Goal: Transaction & Acquisition: Purchase product/service

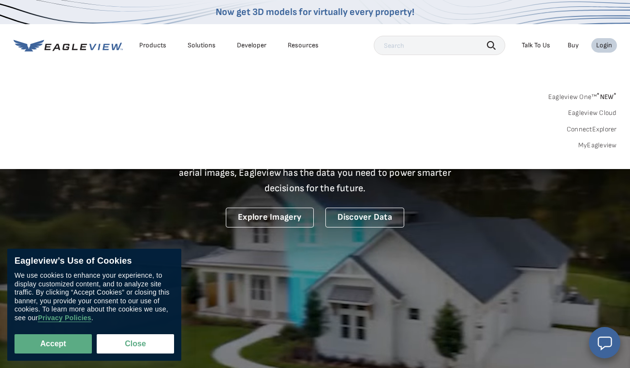
click at [602, 46] on div "Login" at bounding box center [604, 45] width 16 height 9
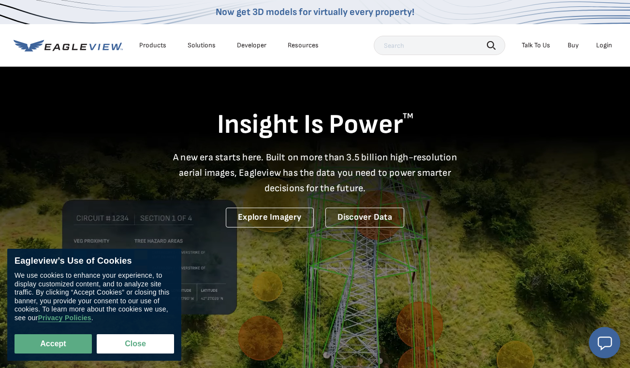
click at [602, 47] on div "Login" at bounding box center [604, 45] width 16 height 9
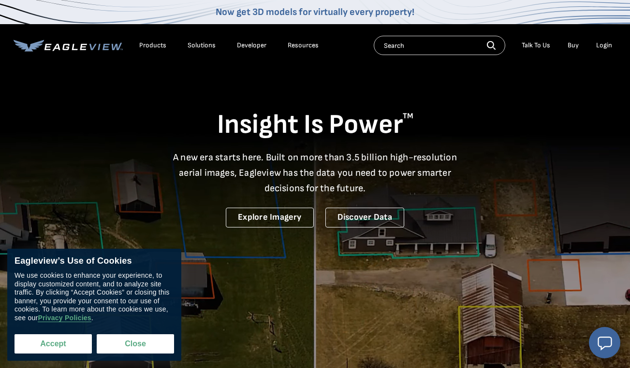
click at [35, 348] on button "Accept" at bounding box center [52, 343] width 77 height 19
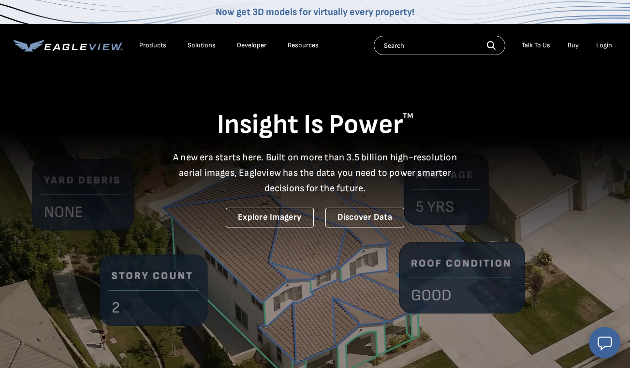
checkbox input "true"
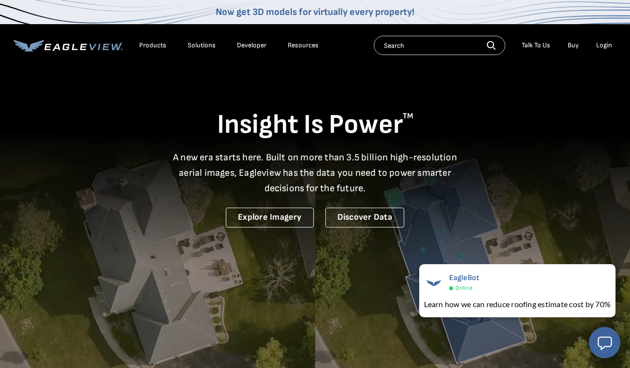
click at [604, 47] on div "Login" at bounding box center [604, 45] width 16 height 9
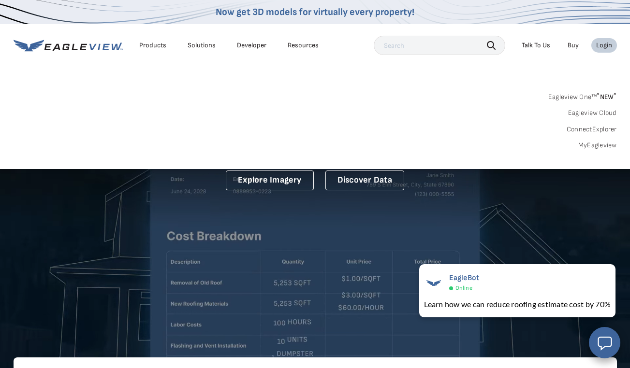
scroll to position [52, 0]
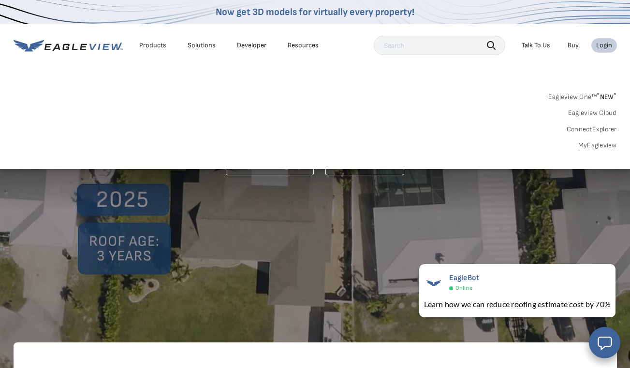
click at [594, 144] on link "MyEagleview" at bounding box center [597, 145] width 39 height 9
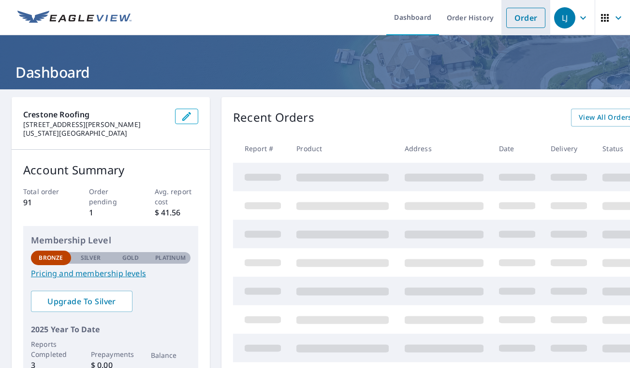
click at [522, 22] on link "Order" at bounding box center [525, 18] width 39 height 20
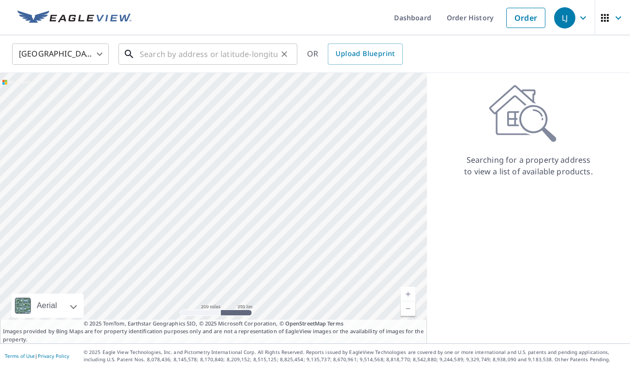
click at [211, 59] on input "text" at bounding box center [209, 54] width 138 height 27
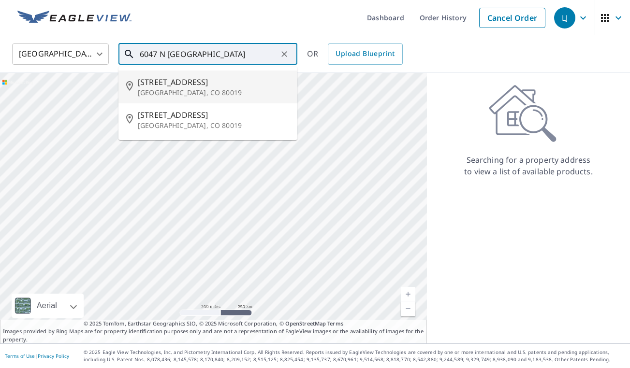
click at [168, 84] on span "[STREET_ADDRESS]" at bounding box center [214, 82] width 152 height 12
type input "[STREET_ADDRESS]"
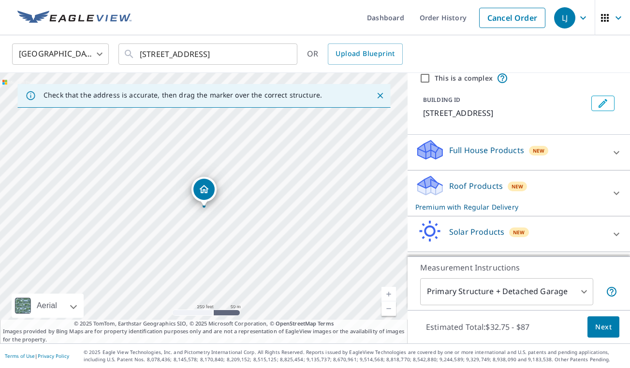
scroll to position [62, 0]
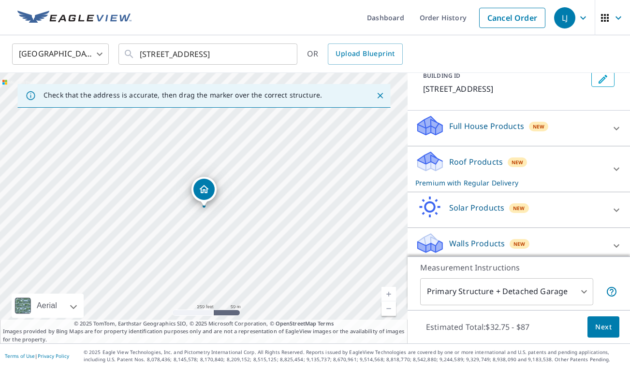
click at [489, 166] on p "Roof Products" at bounding box center [476, 162] width 54 height 12
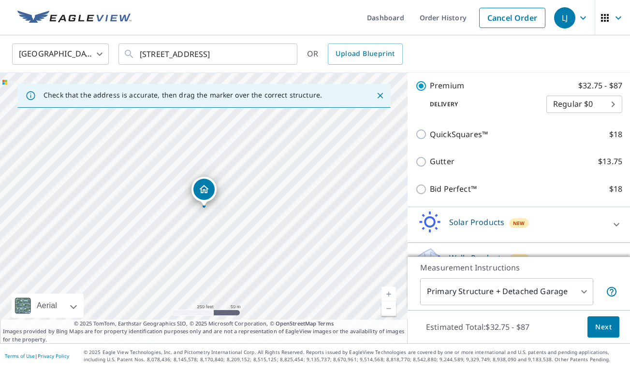
scroll to position [187, 0]
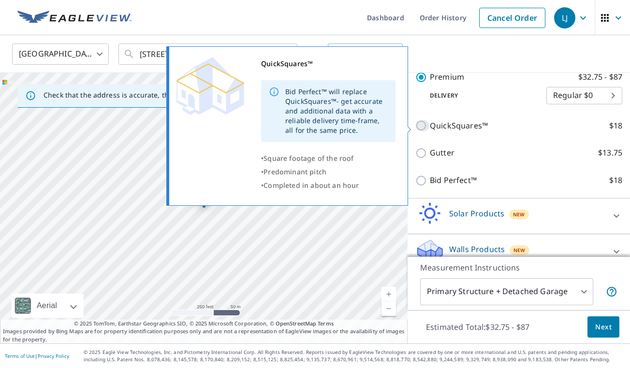
click at [423, 128] on input "QuickSquares™ $18" at bounding box center [422, 126] width 14 height 12
checkbox input "true"
checkbox input "false"
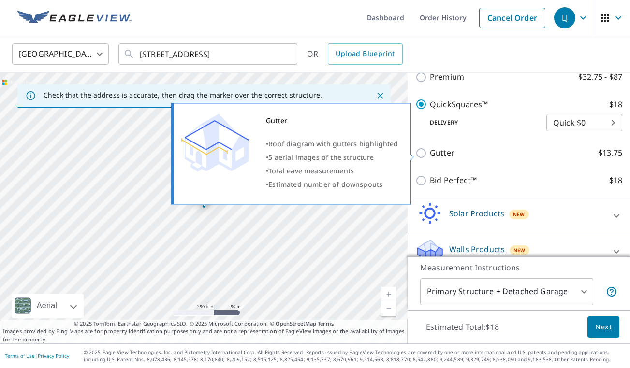
click at [423, 154] on input "Gutter $13.75" at bounding box center [422, 153] width 14 height 12
checkbox input "true"
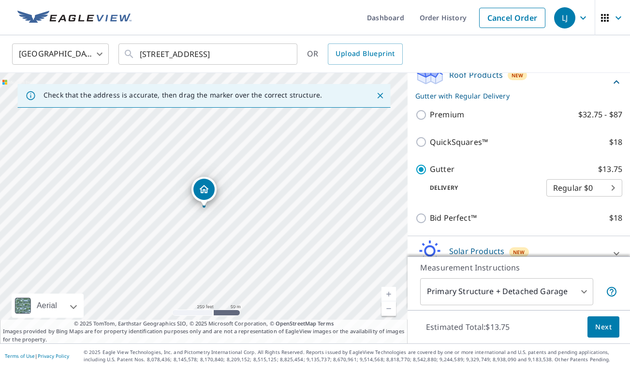
scroll to position [125, 0]
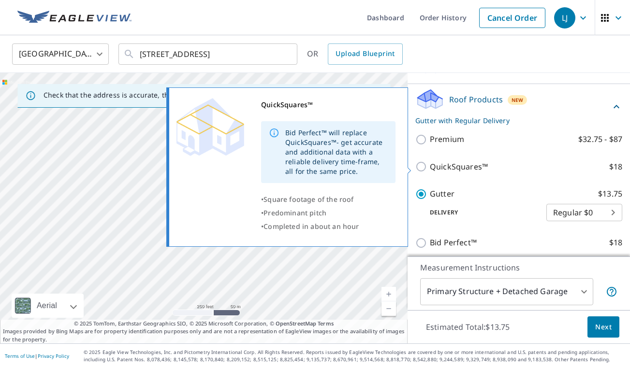
click at [419, 170] on input "QuickSquares™ $18" at bounding box center [422, 167] width 14 height 12
checkbox input "true"
checkbox input "false"
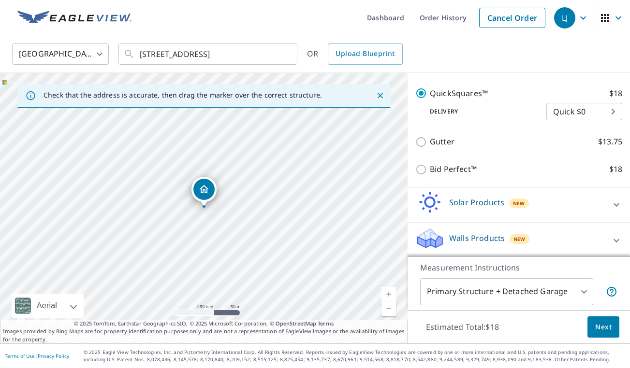
scroll to position [202, 0]
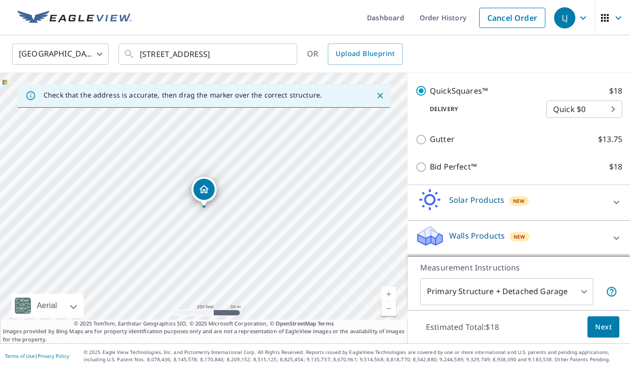
click at [580, 287] on body "LJ LJ Dashboard Order History Cancel Order LJ United States US ​ 6047 N NEpal C…" at bounding box center [315, 184] width 630 height 368
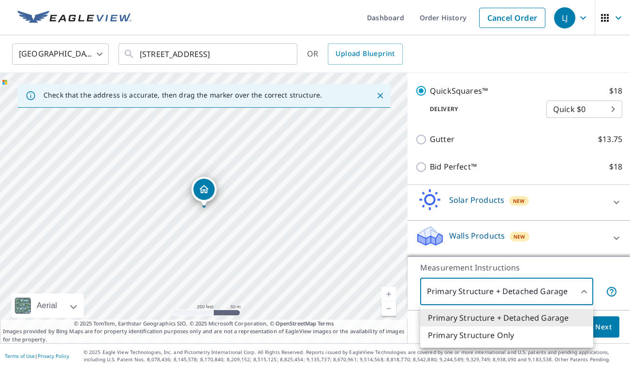
click at [575, 288] on div at bounding box center [315, 184] width 630 height 368
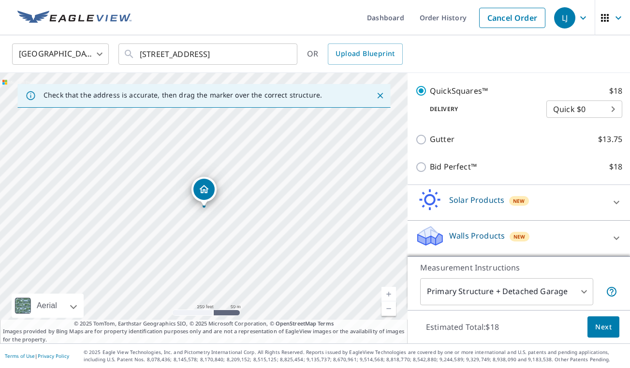
click at [599, 326] on span "Next" at bounding box center [603, 327] width 16 height 12
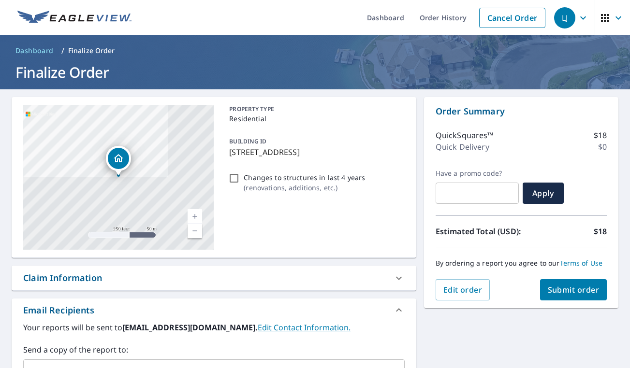
click at [564, 287] on span "Submit order" at bounding box center [573, 290] width 52 height 11
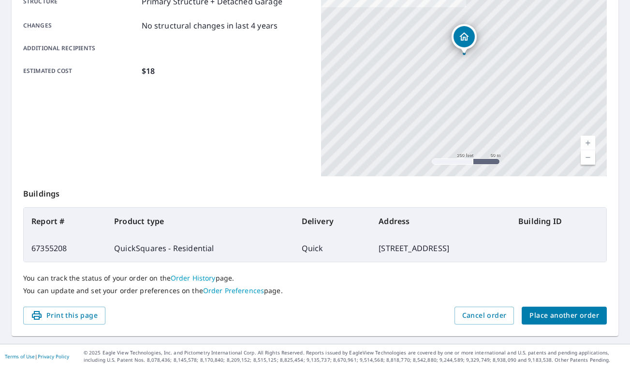
scroll to position [200, 0]
click at [486, 315] on span "Cancel order" at bounding box center [484, 316] width 44 height 12
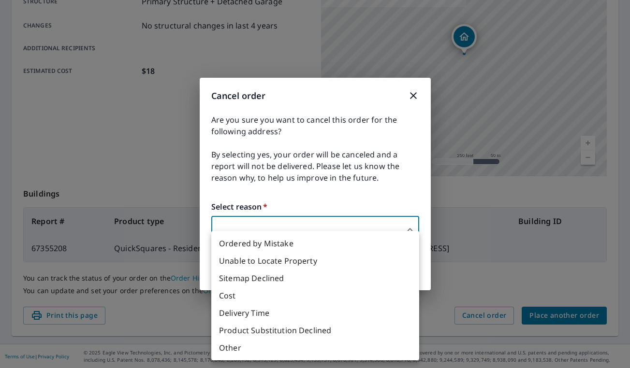
click at [417, 228] on body "LJ LJ Dashboard Order History Order LJ Order Submitted Order details Product ty…" at bounding box center [315, 184] width 630 height 368
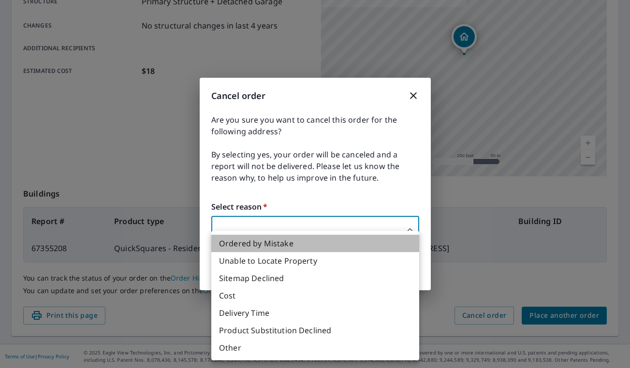
click at [348, 250] on li "Ordered by Mistake" at bounding box center [315, 243] width 208 height 17
type input "30"
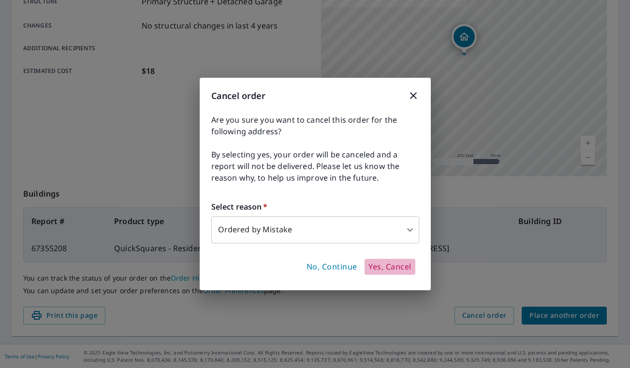
click at [390, 268] on span "Yes, Cancel" at bounding box center [389, 267] width 43 height 11
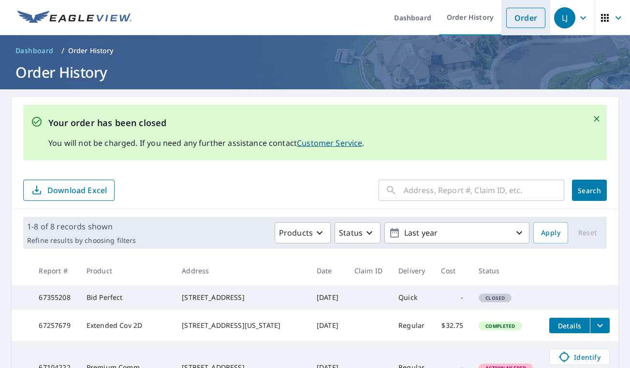
click at [521, 14] on link "Order" at bounding box center [525, 18] width 39 height 20
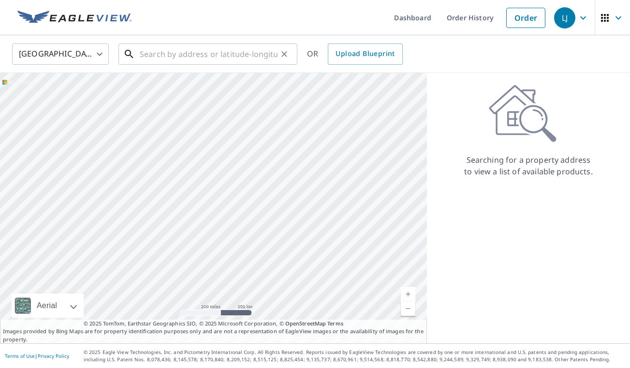
click at [169, 56] on input "text" at bounding box center [209, 54] width 138 height 27
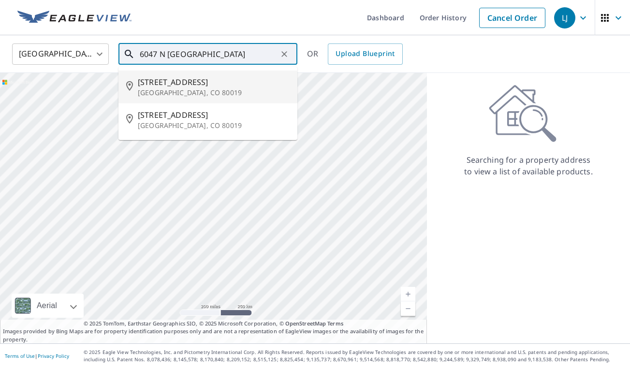
click at [166, 95] on p "Aurora, CO 80019" at bounding box center [214, 93] width 152 height 10
type input "6047 N NEpal Ct Aurora, CO 80019"
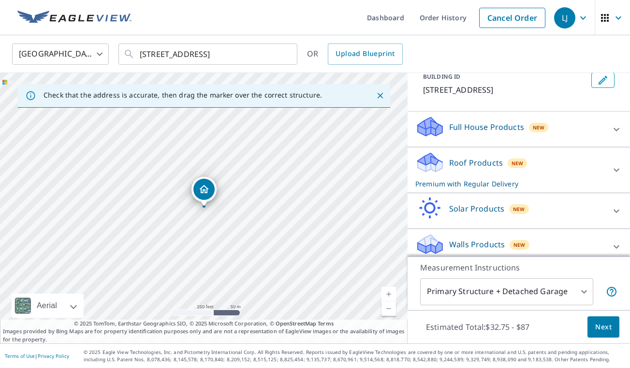
scroll to position [70, 0]
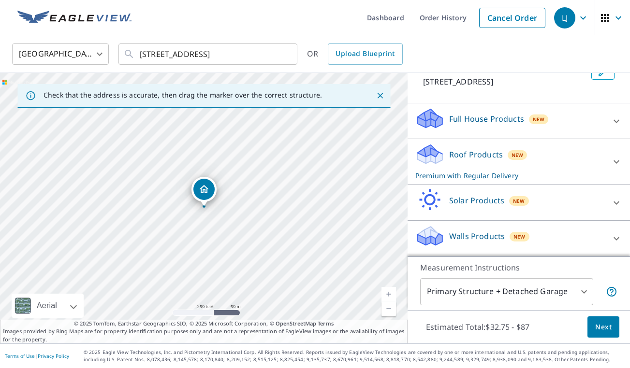
click at [497, 160] on p "Roof Products" at bounding box center [476, 155] width 54 height 12
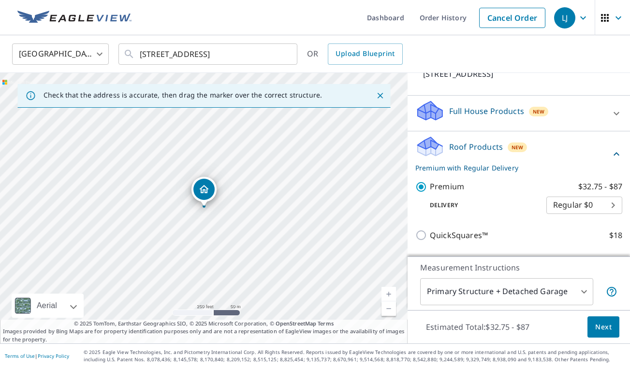
scroll to position [202, 0]
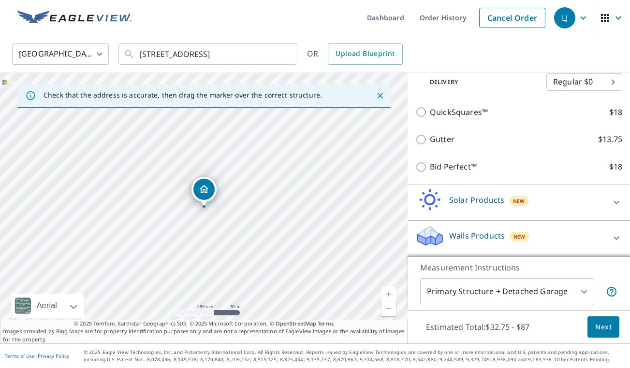
click at [596, 329] on span "Next" at bounding box center [603, 327] width 16 height 12
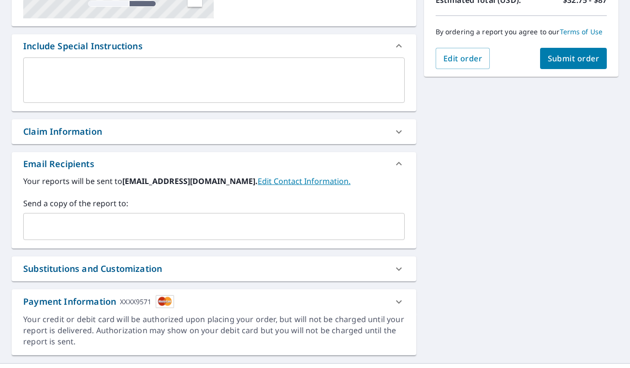
scroll to position [249, 0]
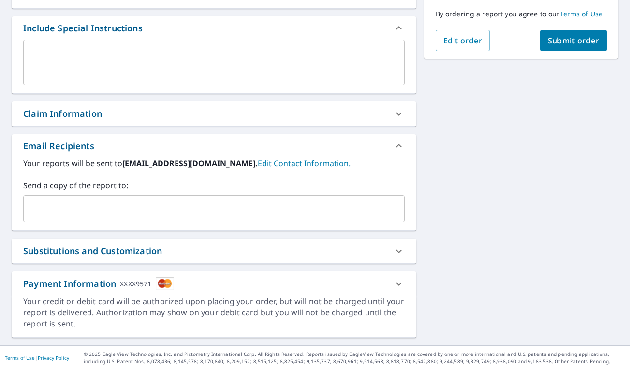
click at [108, 200] on input "text" at bounding box center [207, 209] width 358 height 18
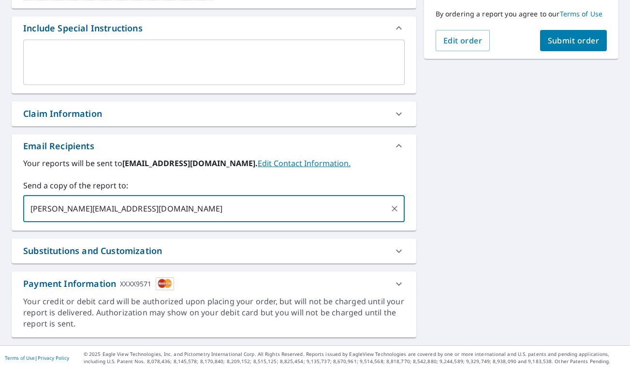
scroll to position [251, 0]
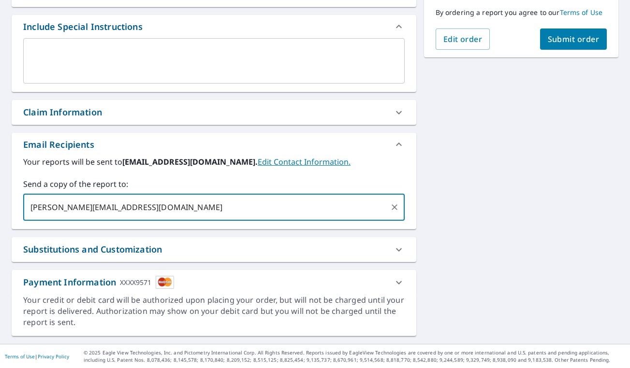
type input "paige@crestoneroofing.com"
click at [570, 44] on button "Submit order" at bounding box center [573, 39] width 67 height 21
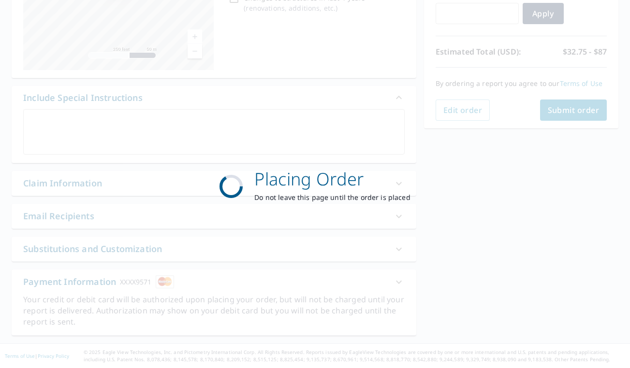
scroll to position [179, 0]
